Goal: Transaction & Acquisition: Obtain resource

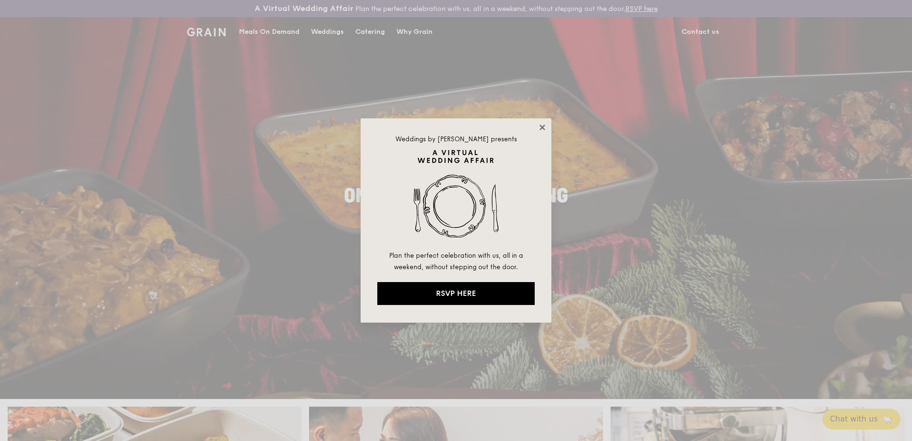
click at [542, 125] on icon at bounding box center [542, 127] width 9 height 9
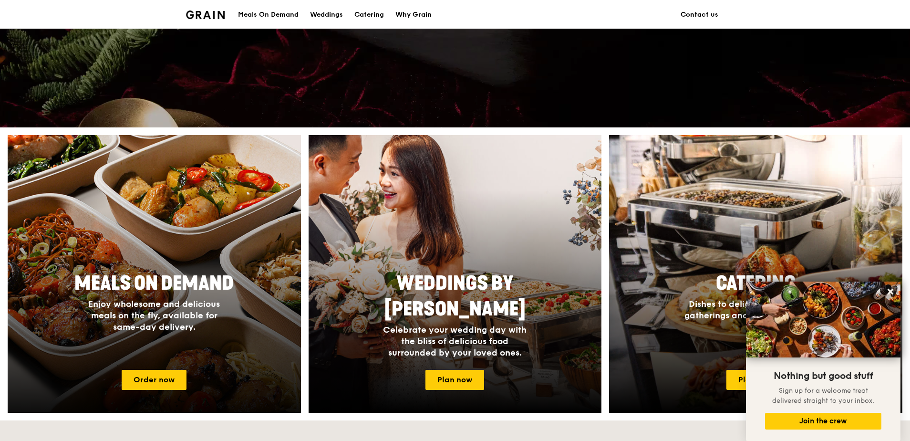
scroll to position [271, 0]
click at [167, 338] on div "Meals On Demand Enjoy wholesome and delicious meals on the fly, available for s…" at bounding box center [154, 314] width 293 height 95
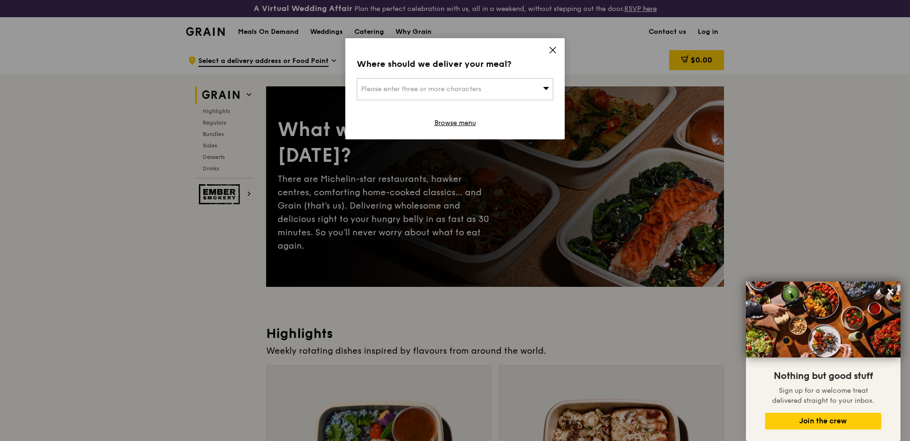
click at [546, 84] on div "Please enter three or more characters" at bounding box center [455, 89] width 197 height 22
click at [554, 51] on icon at bounding box center [553, 50] width 6 height 6
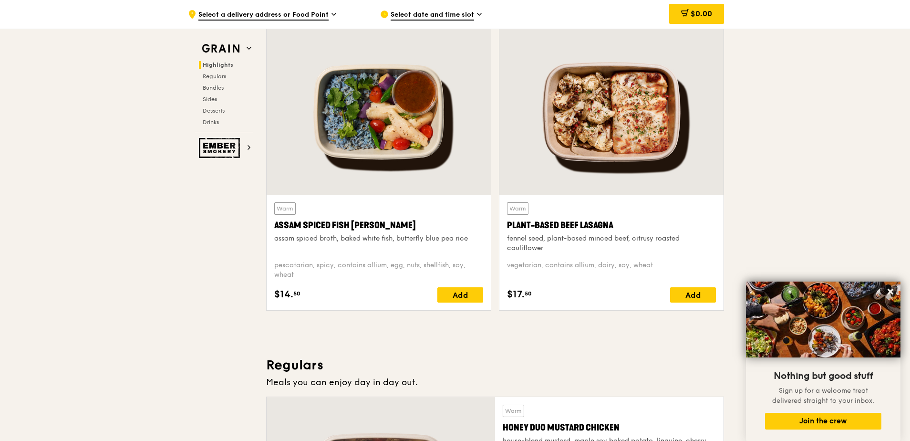
scroll to position [365, 0]
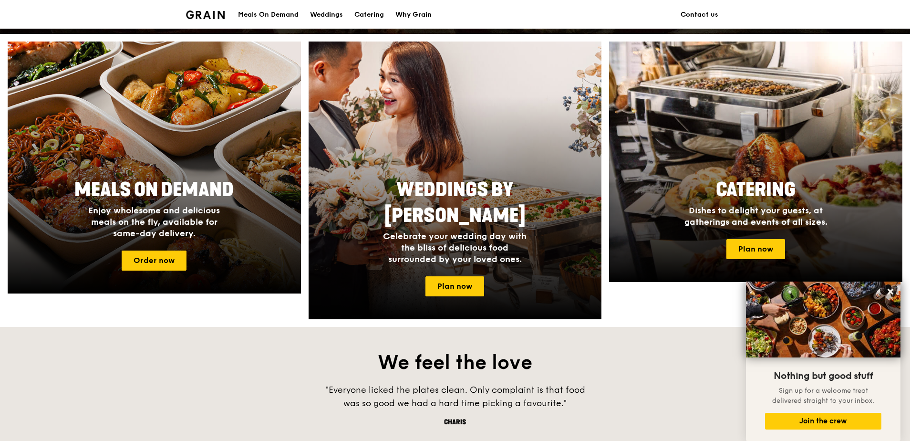
scroll to position [271, 0]
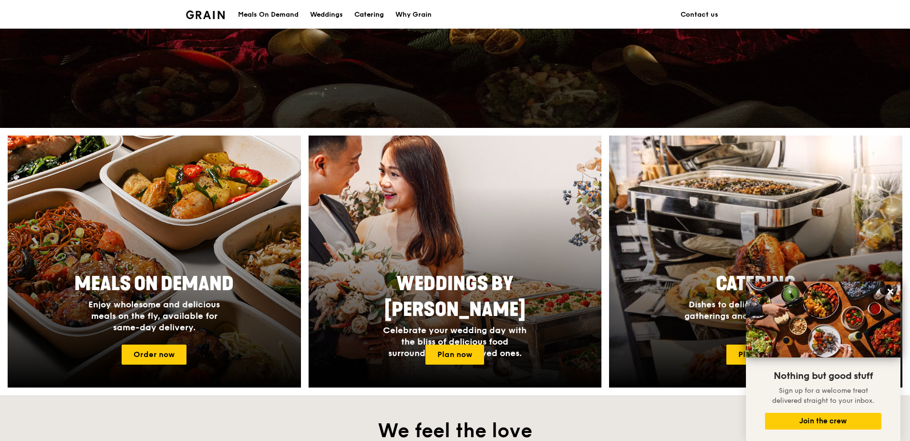
click at [366, 15] on div "Catering" at bounding box center [370, 14] width 30 height 29
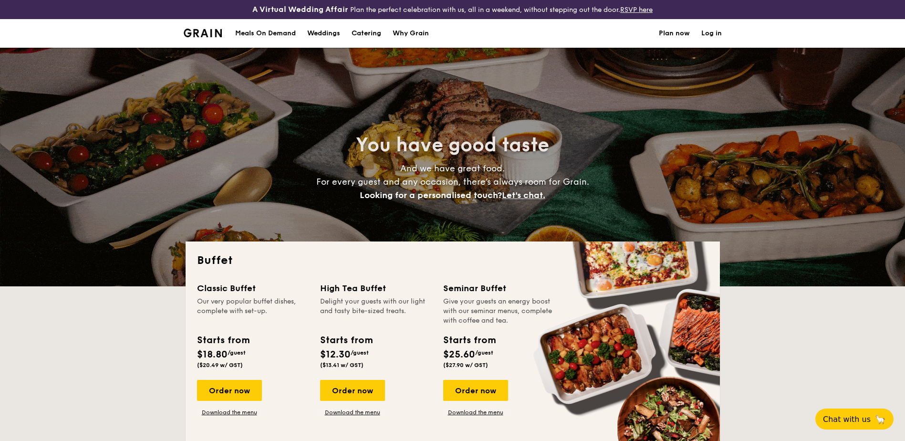
select select
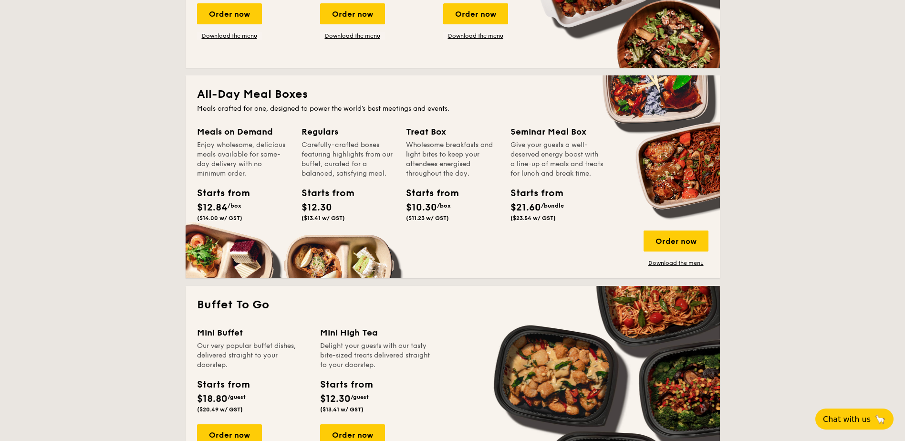
scroll to position [365, 0]
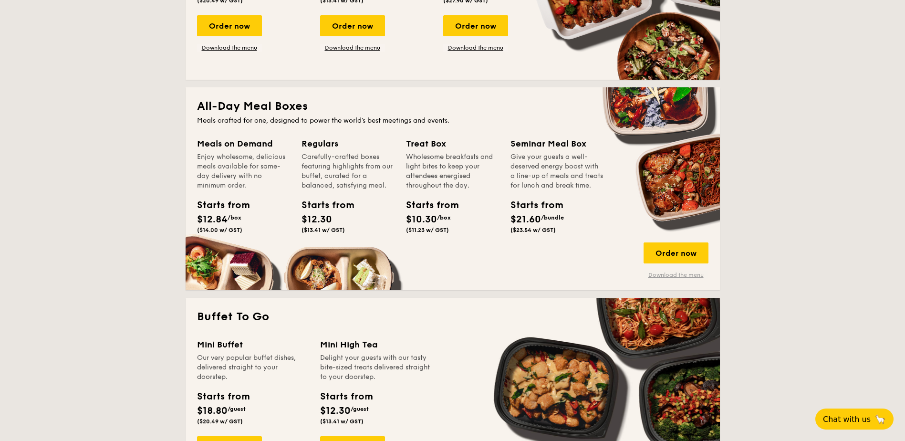
click at [666, 275] on link "Download the menu" at bounding box center [676, 275] width 65 height 8
